Goal: Task Accomplishment & Management: Manage account settings

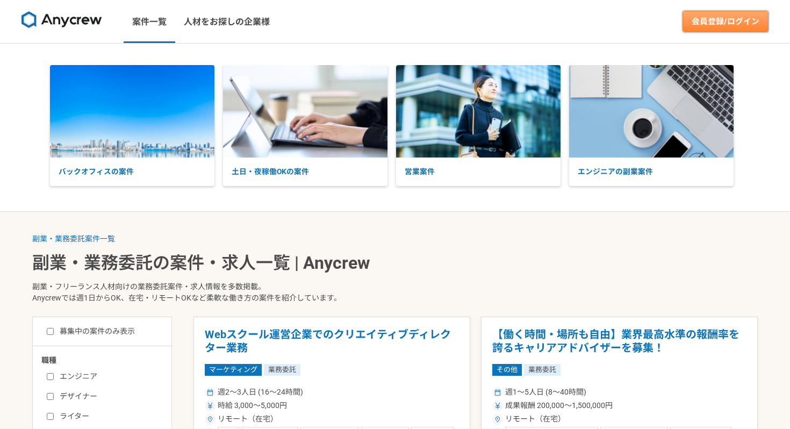
click at [753, 30] on link "会員登録/ログイン" at bounding box center [726, 22] width 86 height 22
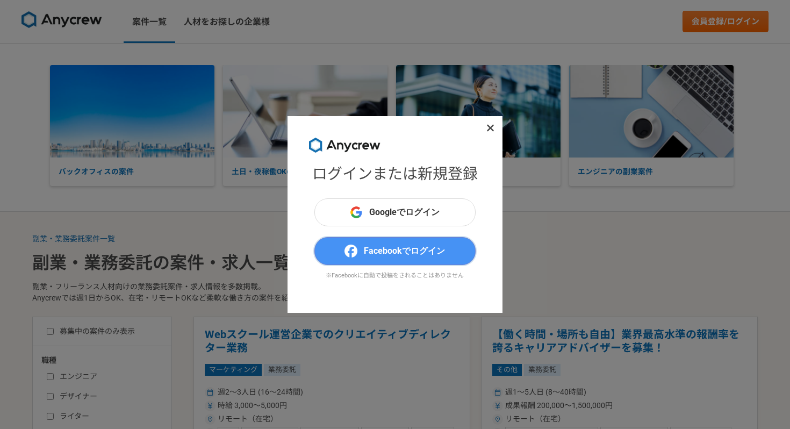
click at [424, 251] on span "Facebookでログイン" at bounding box center [404, 251] width 81 height 13
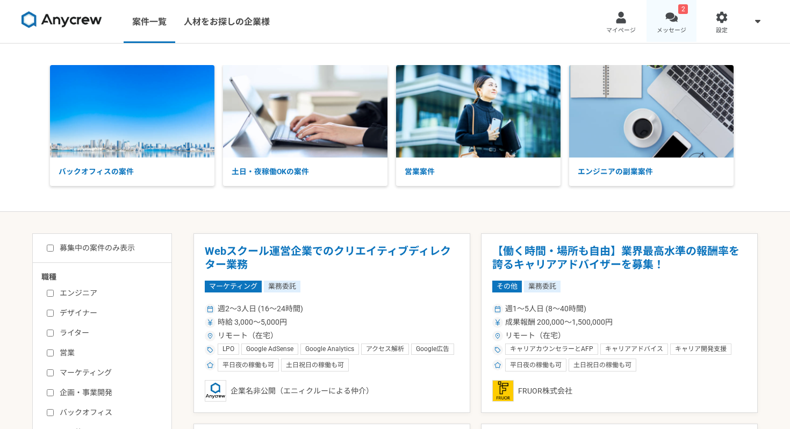
click at [672, 20] on div at bounding box center [672, 17] width 12 height 12
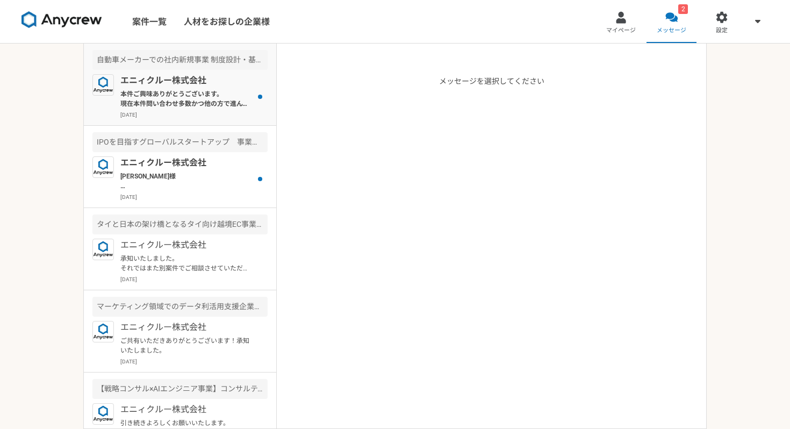
click at [221, 104] on p "本件ご興味ありがとうございます。 現在本件問い合わせ多数かつ他の方で進んでおりまして、その方位間でのご紹介ができればと考えております。 現状、ご紹介に至らず申…" at bounding box center [186, 98] width 133 height 19
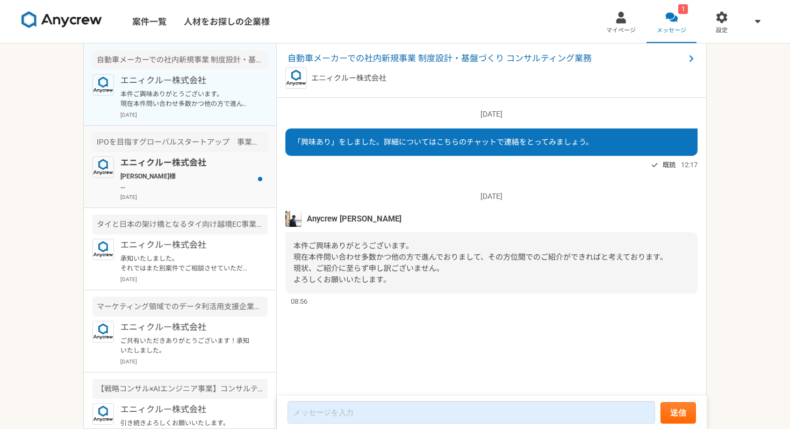
click at [198, 180] on p "家田様 ご連絡ありがとうございます。 辞退の旨、承知いたしました。 また別案件でご相談させていただければと思いますので、引き続きよろしくお願いいたします。" at bounding box center [186, 181] width 133 height 19
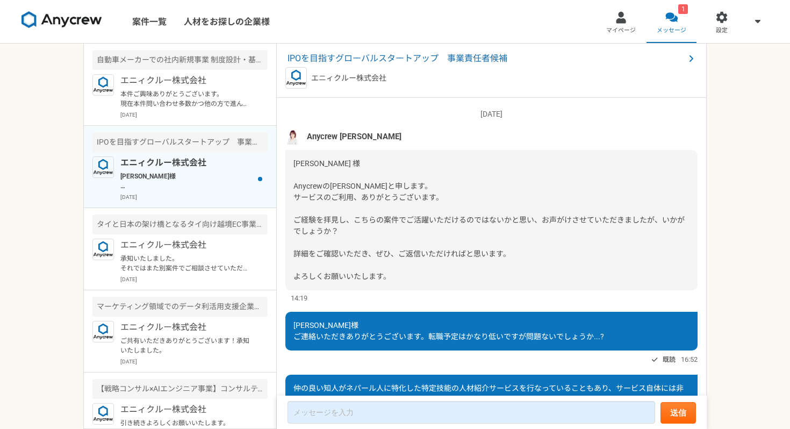
scroll to position [787, 0]
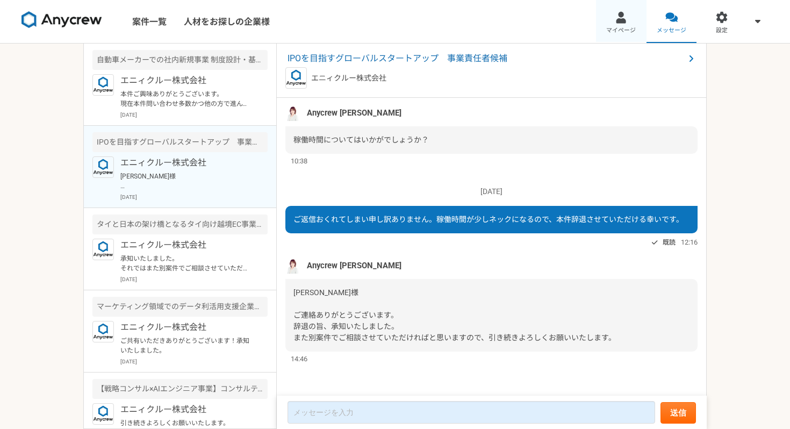
click at [633, 18] on link "マイページ" at bounding box center [621, 21] width 51 height 43
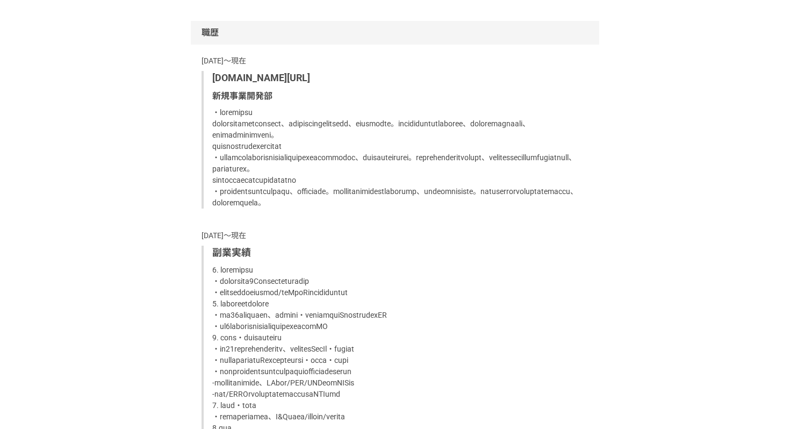
scroll to position [1253, 0]
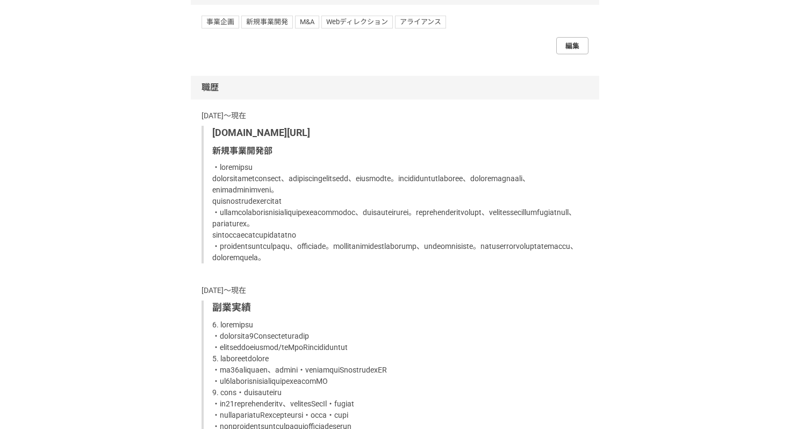
click at [580, 54] on link "編集" at bounding box center [573, 45] width 32 height 17
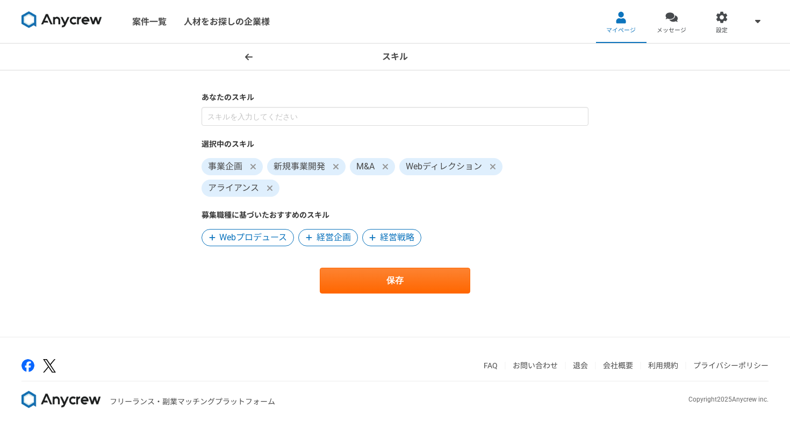
scroll to position [1, 0]
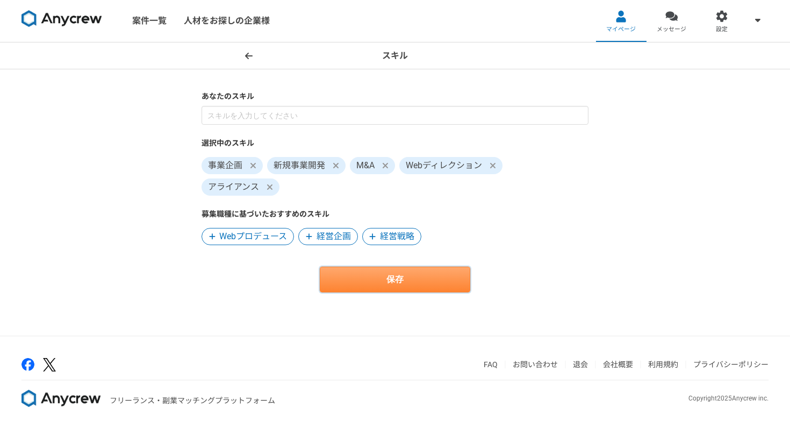
click at [464, 280] on button "保存" at bounding box center [395, 280] width 151 height 26
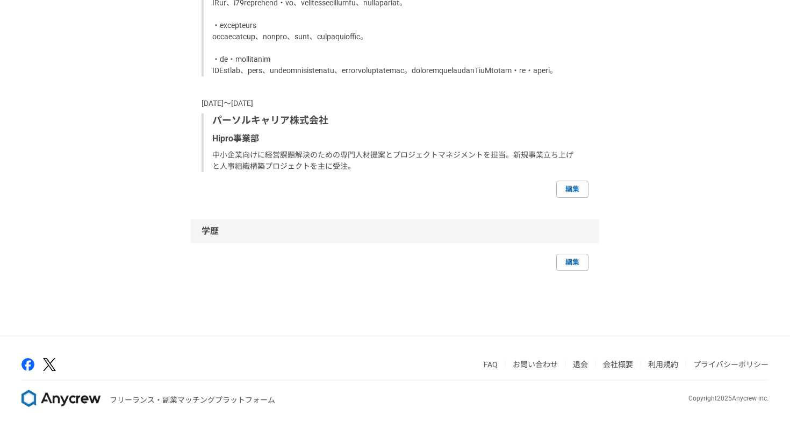
scroll to position [2294, 0]
click at [577, 198] on link "編集" at bounding box center [573, 189] width 32 height 17
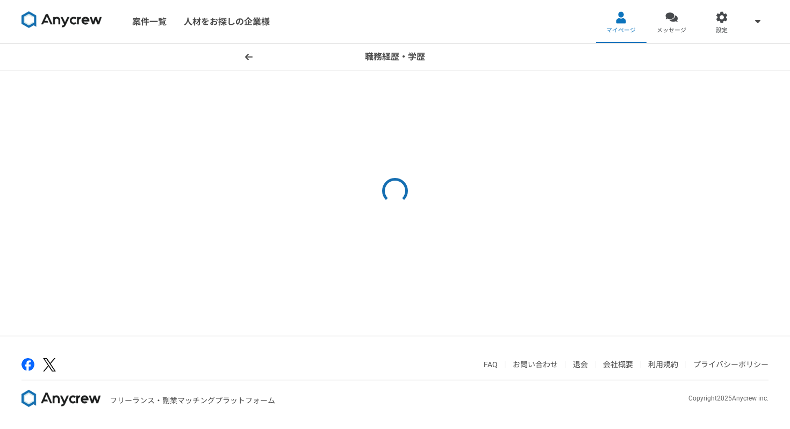
select select "2023"
select select "2022"
select select "2020"
select select "2023"
select select "2019"
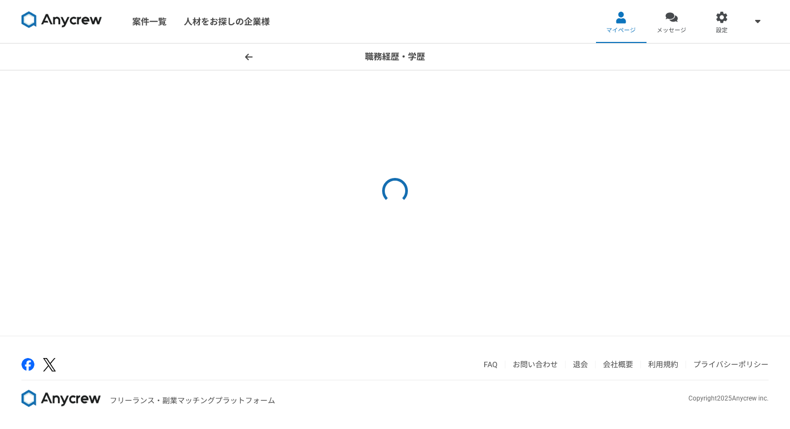
select select "2020"
select select "2018"
select select "2019"
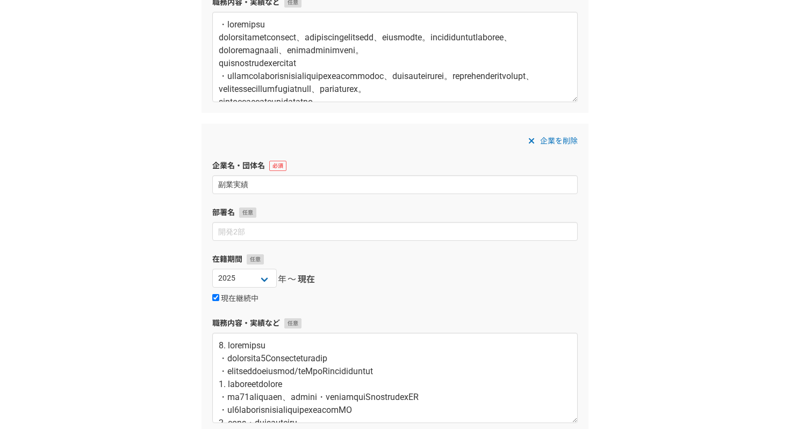
scroll to position [339, 0]
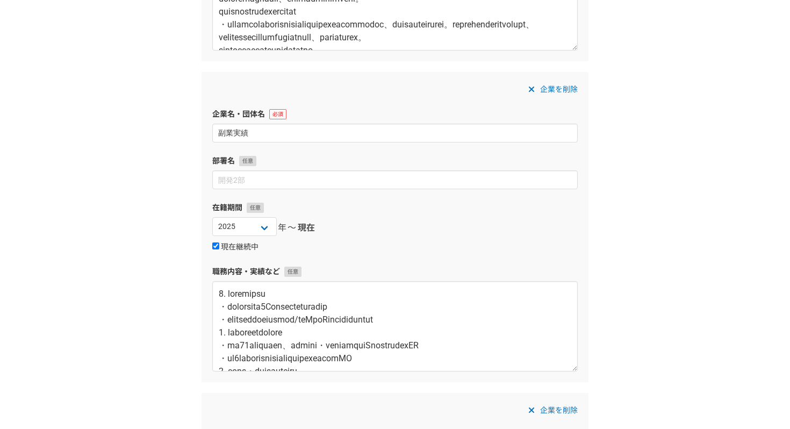
click at [215, 246] on input "現在継続中" at bounding box center [215, 246] width 7 height 7
checkbox input "false"
click at [323, 224] on select "2025 2024 2023 2022 2021 2020 2019 2018 2017 2016 2015 2014 2013 2012 2011 2010…" at bounding box center [330, 226] width 65 height 19
select select "2023"
click at [298, 217] on select "2025 2024 2023 2022 2021 2020 2019 2018 2017 2016 2015 2014 2013 2012 2011 2010…" at bounding box center [330, 226] width 65 height 19
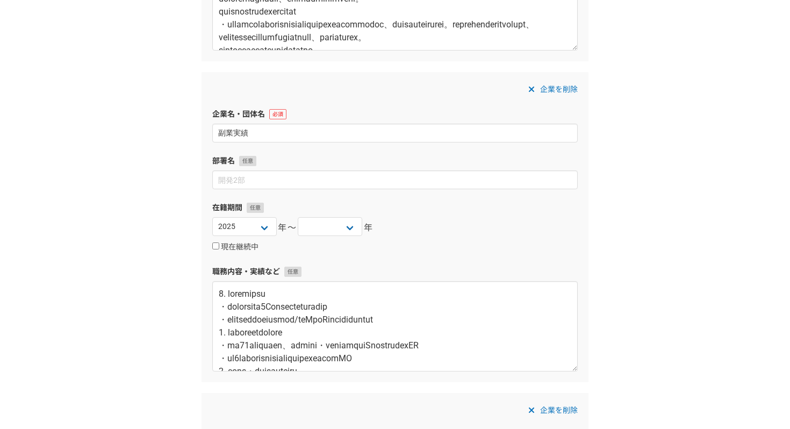
click at [258, 226] on select "2025 2024 2023 2022 2021 2020 2019 2018 2017 2016 2015 2014 2013 2012 2011 2010…" at bounding box center [244, 226] width 65 height 19
select select "2021"
click at [212, 217] on select "2025 2024 2023 2022 2021 2020 2019 2018 2017 2016 2015 2014 2013 2012 2011 2010…" at bounding box center [244, 226] width 65 height 19
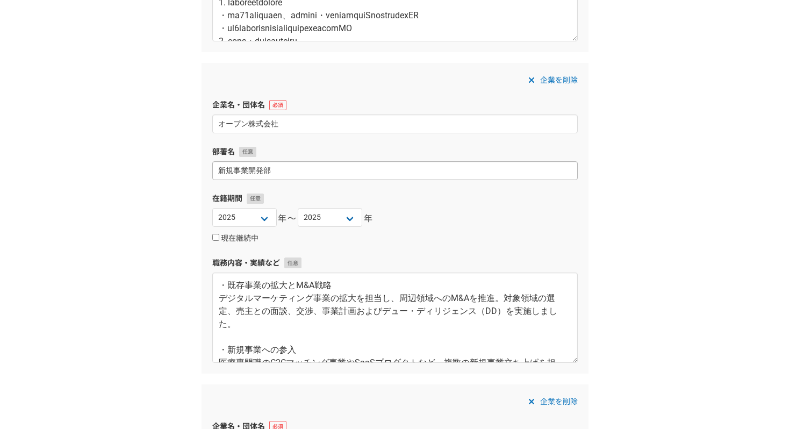
scroll to position [1520, 0]
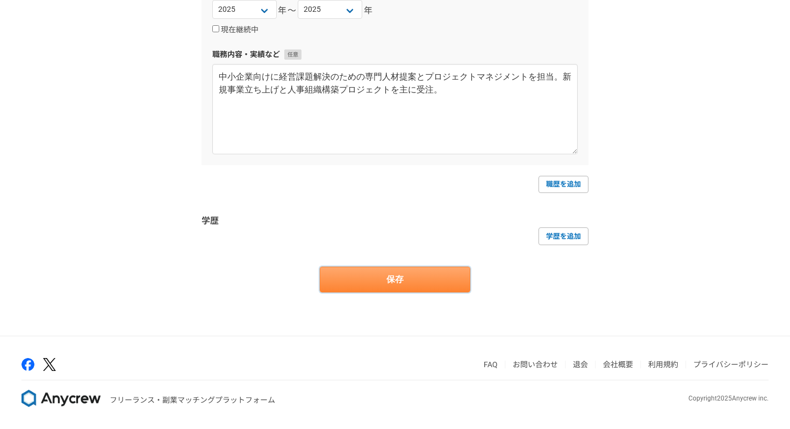
click at [426, 277] on button "保存" at bounding box center [395, 280] width 151 height 26
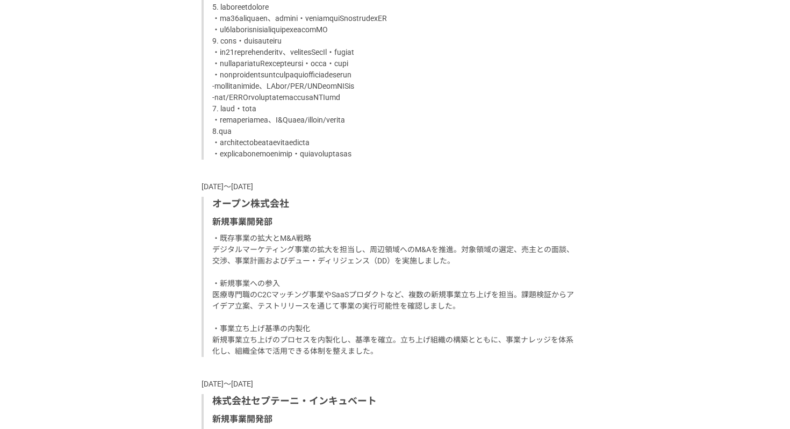
scroll to position [1944, 0]
